Goal: Task Accomplishment & Management: Complete application form

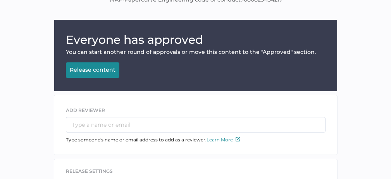
scroll to position [117, 0]
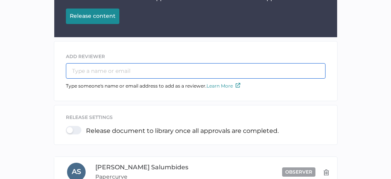
click at [146, 72] on input "text" at bounding box center [196, 70] width 260 height 15
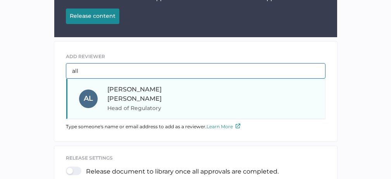
type input "all"
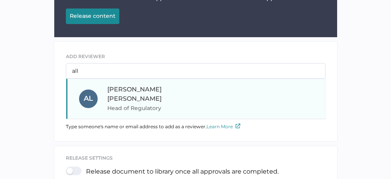
click at [162, 89] on div "[PERSON_NAME] Head of Regulatory" at bounding box center [159, 99] width 105 height 28
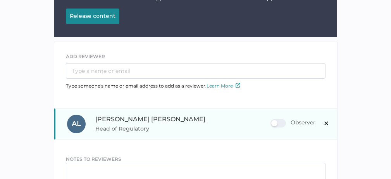
click at [281, 120] on div "Observer" at bounding box center [292, 123] width 45 height 9
click at [272, 120] on input "Observer" at bounding box center [272, 120] width 0 height 0
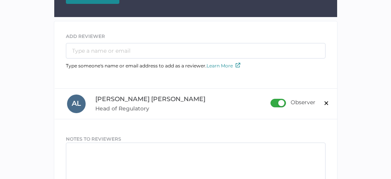
scroll to position [184, 0]
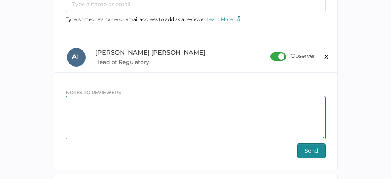
click at [115, 106] on textarea at bounding box center [196, 117] width 260 height 43
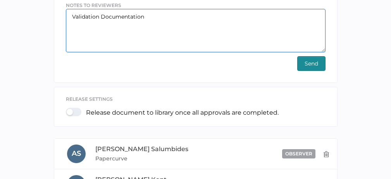
scroll to position [279, 0]
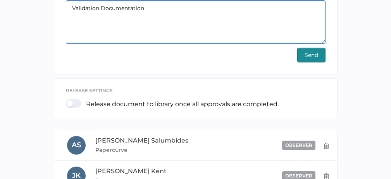
type textarea "Validation Documentation"
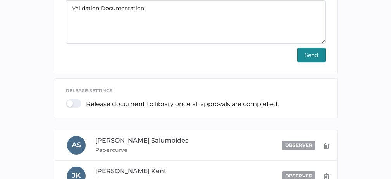
click at [308, 56] on span "Send" at bounding box center [311, 55] width 14 height 14
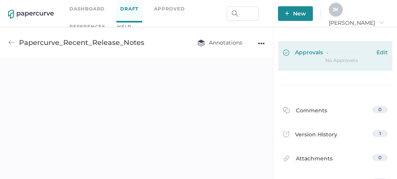
click at [327, 57] on div at bounding box center [350, 53] width 46 height 9
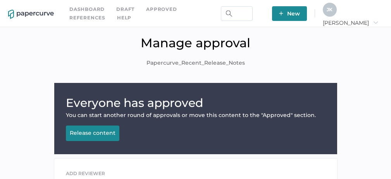
scroll to position [68, 0]
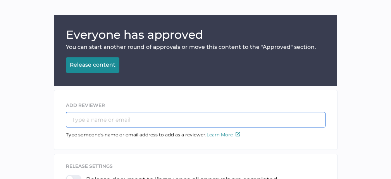
click at [140, 120] on input "text" at bounding box center [196, 119] width 260 height 15
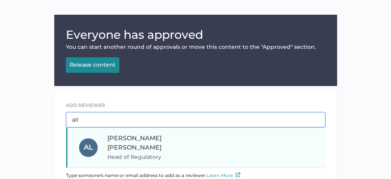
type input "all"
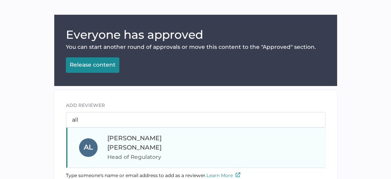
click at [148, 152] on span "Head of Regulatory" at bounding box center [159, 156] width 105 height 9
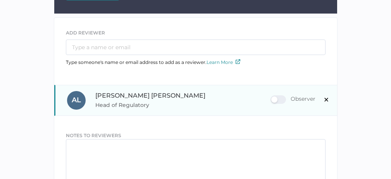
scroll to position [144, 0]
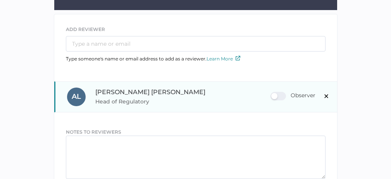
click at [283, 98] on div "Observer" at bounding box center [292, 96] width 45 height 9
click at [272, 93] on input "Observer" at bounding box center [272, 93] width 0 height 0
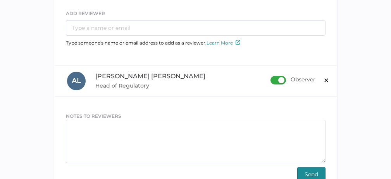
scroll to position [200, 0]
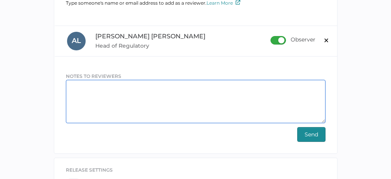
click at [183, 91] on textarea at bounding box center [196, 101] width 260 height 43
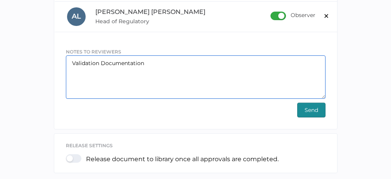
scroll to position [215, 0]
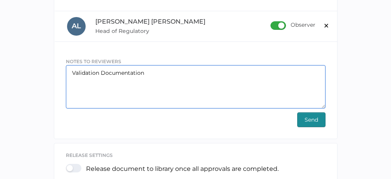
type textarea "Validation Documentation"
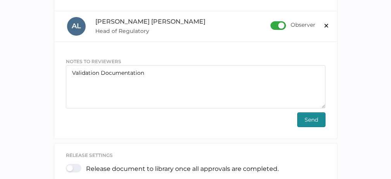
click at [311, 121] on span "Send" at bounding box center [311, 120] width 14 height 14
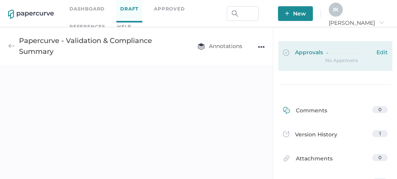
click at [310, 55] on span "Approvals" at bounding box center [303, 53] width 40 height 9
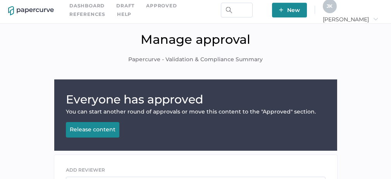
scroll to position [64, 0]
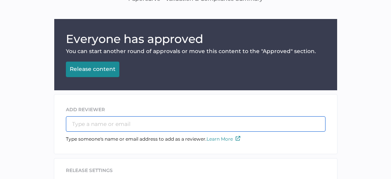
click at [151, 127] on input "text" at bounding box center [196, 123] width 260 height 15
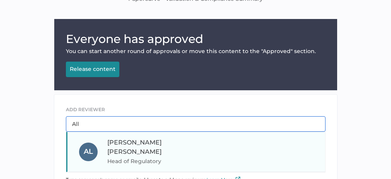
type input "All"
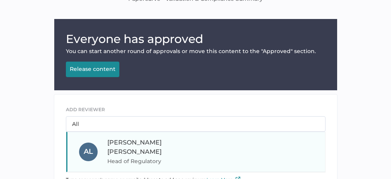
click at [145, 157] on span "Head of Regulatory" at bounding box center [159, 161] width 105 height 9
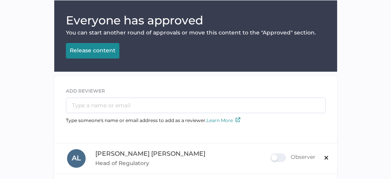
scroll to position [122, 0]
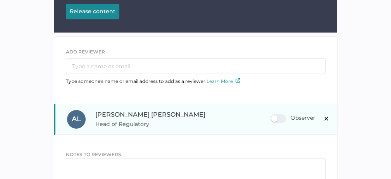
click at [283, 120] on div "Observer" at bounding box center [292, 118] width 45 height 9
click at [272, 115] on input "Observer" at bounding box center [272, 115] width 0 height 0
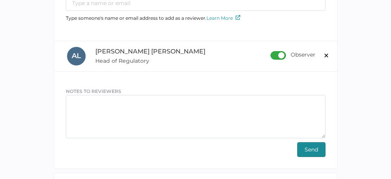
scroll to position [234, 0]
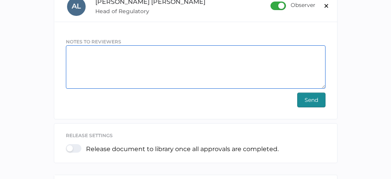
click at [177, 62] on textarea at bounding box center [196, 66] width 260 height 43
type textarea "Validation Documentation"
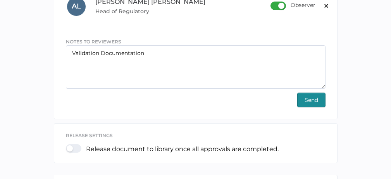
click at [309, 98] on span "Send" at bounding box center [311, 100] width 14 height 14
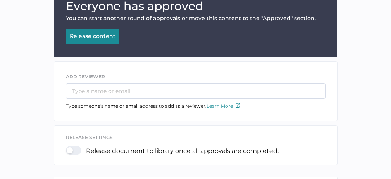
scroll to position [0, 0]
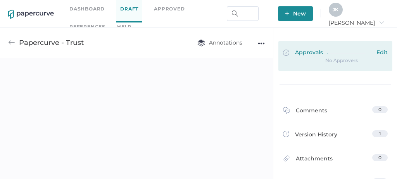
click at [314, 57] on link "Approvals Edit" at bounding box center [335, 56] width 114 height 30
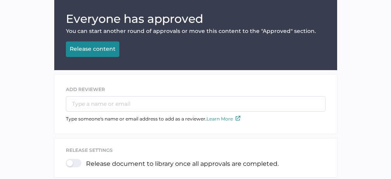
scroll to position [90, 0]
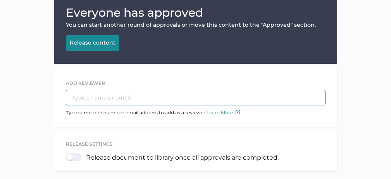
click at [157, 97] on input "text" at bounding box center [196, 97] width 260 height 15
type input "V"
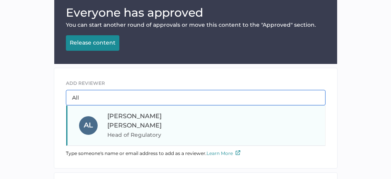
type input "All"
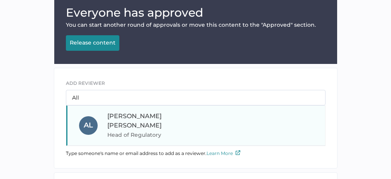
click at [165, 119] on div "[PERSON_NAME] Head of Regulatory" at bounding box center [159, 126] width 105 height 28
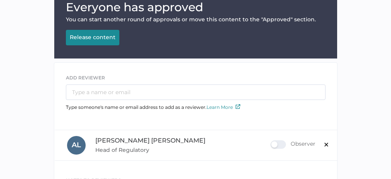
scroll to position [103, 0]
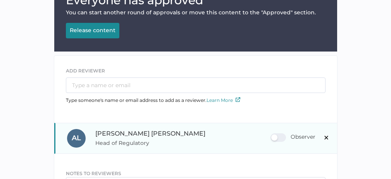
click at [282, 136] on div "Observer" at bounding box center [292, 137] width 45 height 9
click at [272, 134] on input "Observer" at bounding box center [272, 134] width 0 height 0
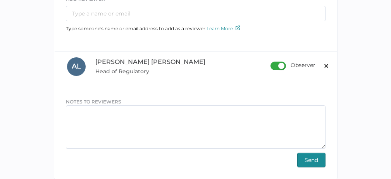
scroll to position [182, 0]
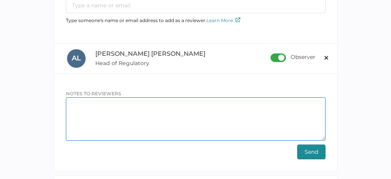
click at [175, 111] on textarea at bounding box center [196, 118] width 260 height 43
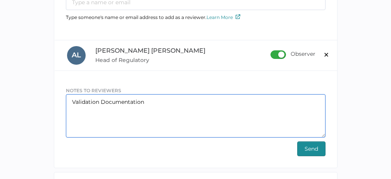
scroll to position [177, 0]
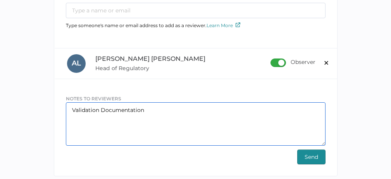
type textarea "Validation Documentation"
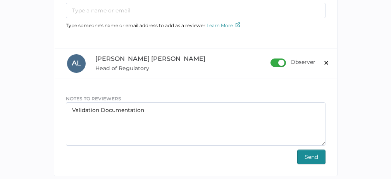
click at [311, 152] on span "Send" at bounding box center [311, 157] width 14 height 14
